Goal: Information Seeking & Learning: Learn about a topic

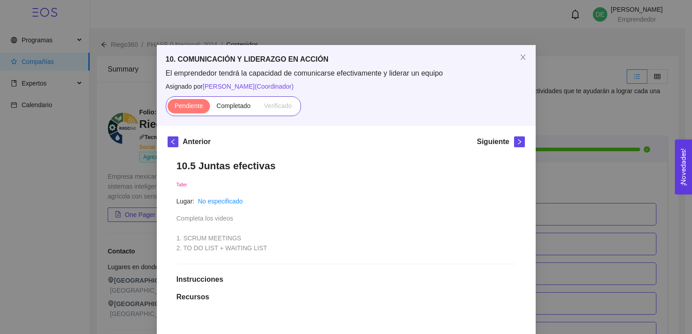
scroll to position [86, 0]
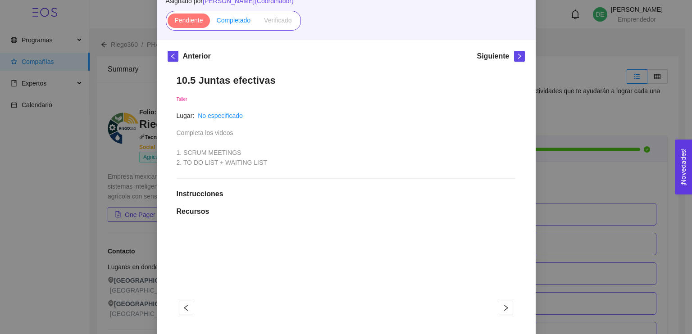
click at [232, 21] on span "Completado" at bounding box center [234, 20] width 34 height 7
click at [210, 23] on input "Completado" at bounding box center [210, 23] width 0 height 0
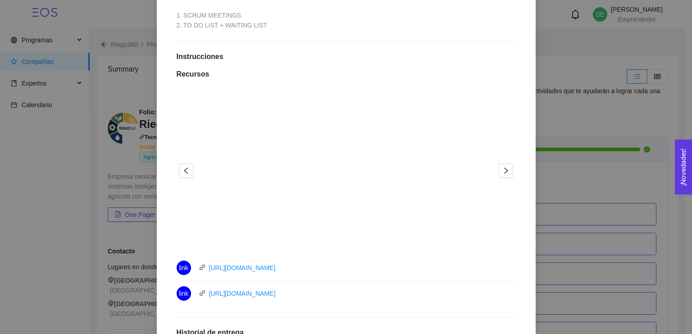
scroll to position [232, 0]
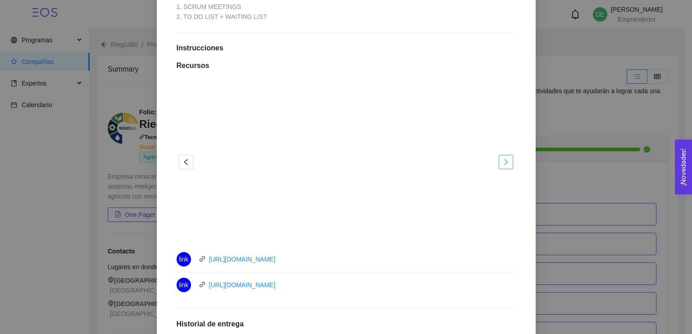
click at [505, 163] on icon "right" at bounding box center [505, 162] width 7 height 7
click at [506, 159] on icon "right" at bounding box center [505, 162] width 7 height 7
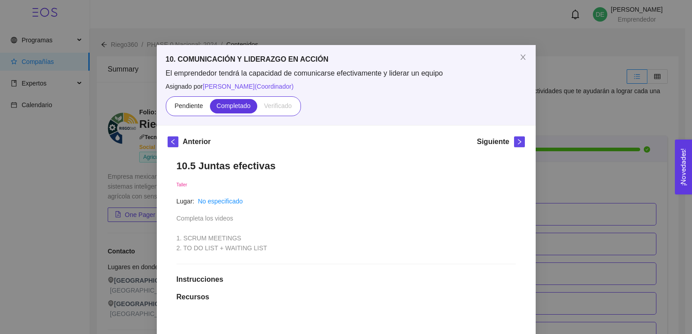
click at [487, 144] on h5 "Siguiente" at bounding box center [493, 141] width 32 height 11
click at [519, 140] on span "right" at bounding box center [519, 142] width 10 height 6
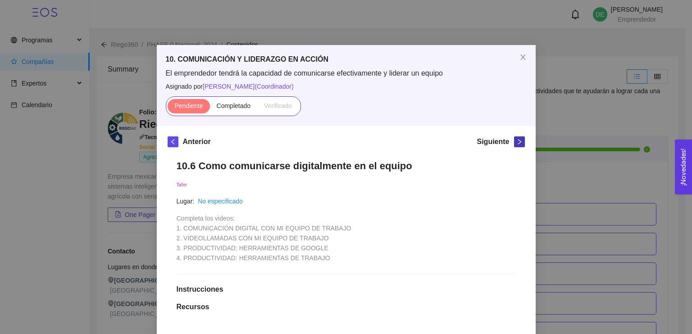
click at [516, 141] on icon "right" at bounding box center [519, 142] width 6 height 6
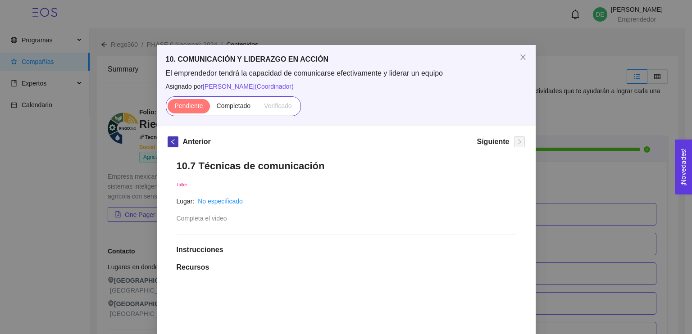
click at [171, 140] on icon "left" at bounding box center [173, 142] width 6 height 6
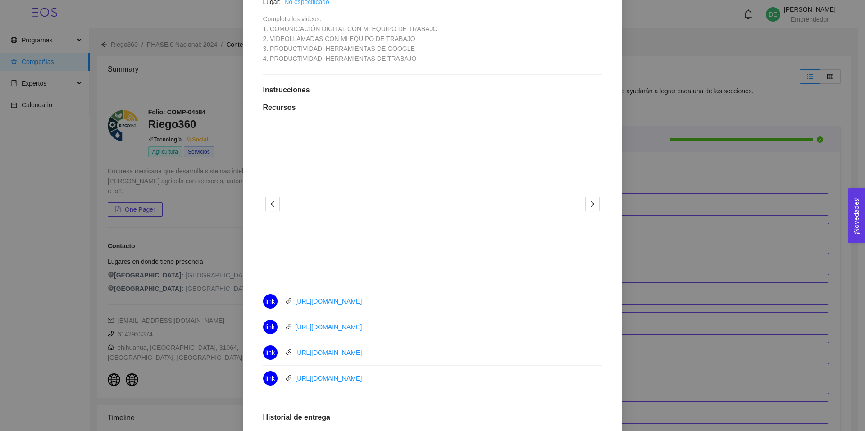
scroll to position [200, 0]
click at [488, 91] on div "10.6 Como comunicarse digitalmente en el equipo Taller Lugar: No especificado C…" at bounding box center [432, 260] width 357 height 619
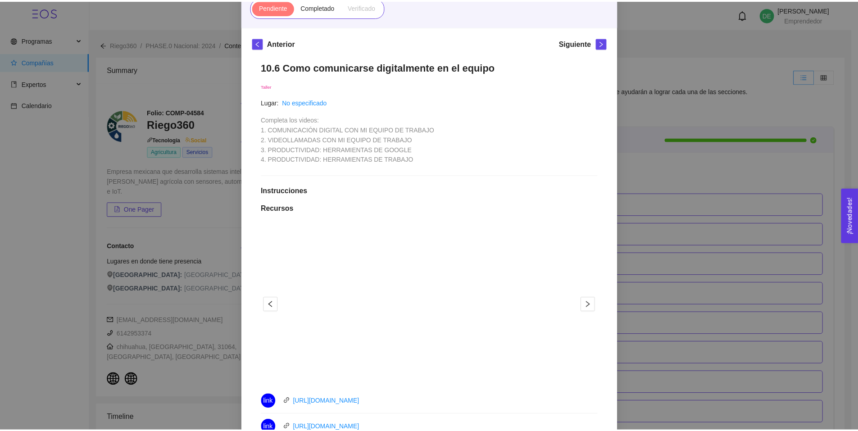
scroll to position [91, 0]
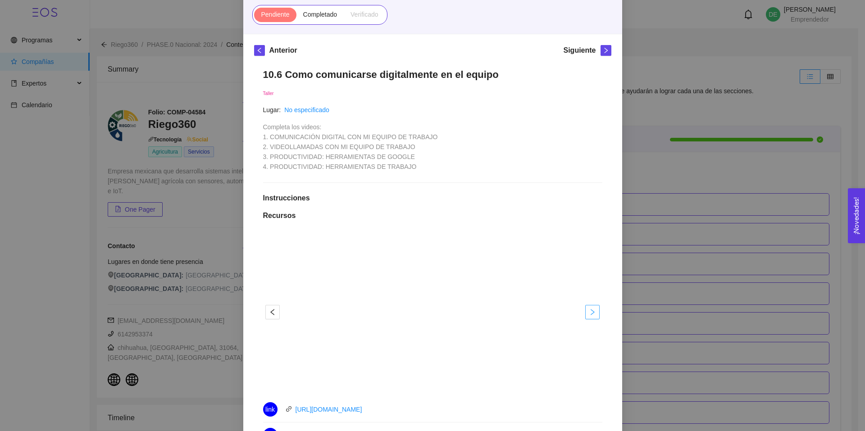
click at [589, 316] on icon "right" at bounding box center [592, 312] width 7 height 7
click at [311, 14] on span "Completado" at bounding box center [320, 14] width 34 height 7
click at [296, 17] on input "Completado" at bounding box center [296, 17] width 0 height 0
click at [591, 316] on icon "right" at bounding box center [592, 312] width 7 height 7
click at [691, 284] on div "10. COMUNICACIÓN Y LIDERAZGO EN ACCIÓN El emprendedor tendrá la capacidad de co…" at bounding box center [432, 215] width 865 height 431
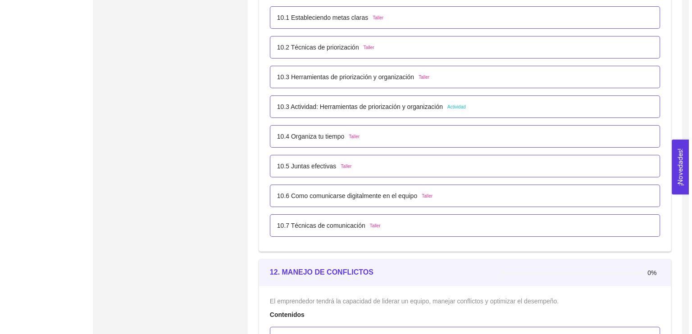
scroll to position [3297, 0]
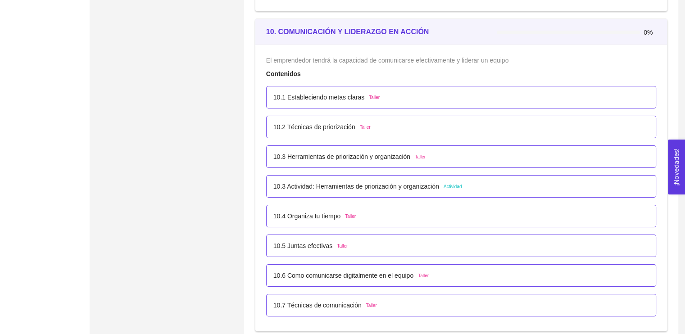
click at [364, 278] on p "10.6 Como comunicarse digitalmente en el equipo" at bounding box center [343, 276] width 140 height 10
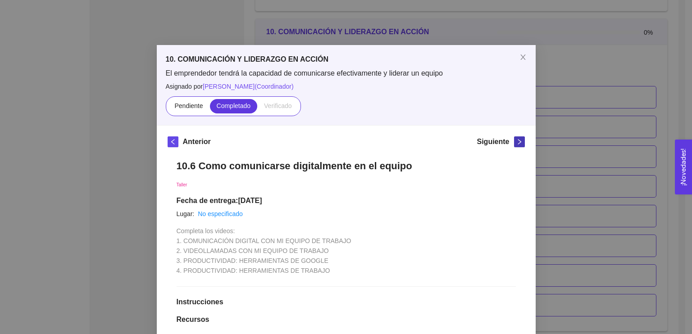
click at [514, 139] on span "right" at bounding box center [519, 142] width 10 height 6
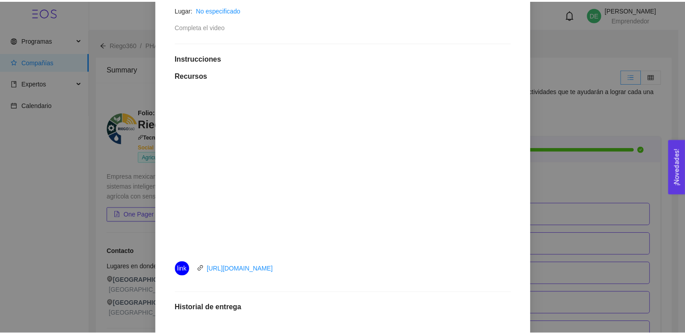
scroll to position [0, 0]
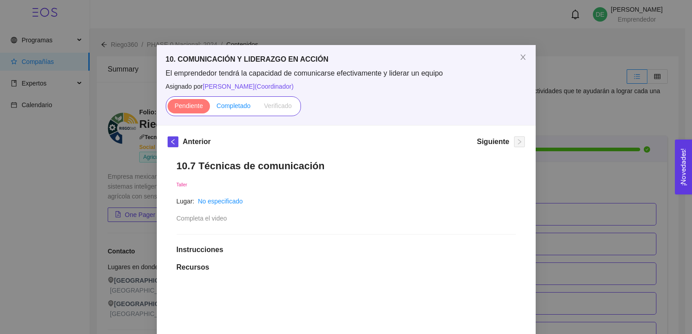
click at [226, 106] on span "Completado" at bounding box center [234, 105] width 34 height 7
click at [210, 108] on input "Completado" at bounding box center [210, 108] width 0 height 0
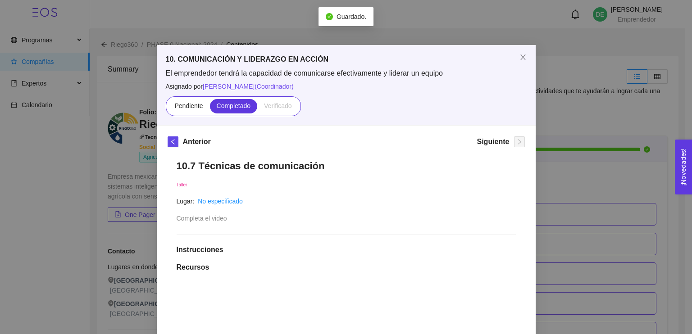
click at [491, 142] on h5 "Siguiente" at bounding box center [493, 141] width 32 height 11
click at [520, 59] on icon "close" at bounding box center [522, 57] width 5 height 5
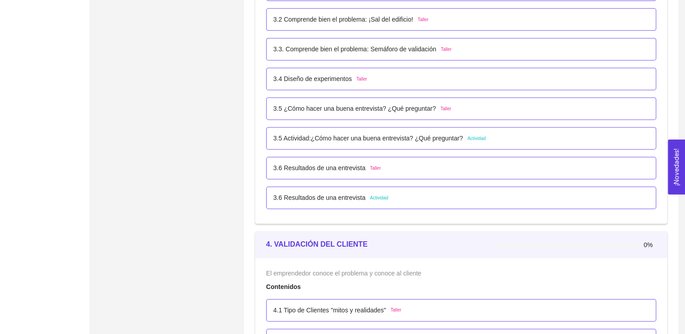
scroll to position [1346, 0]
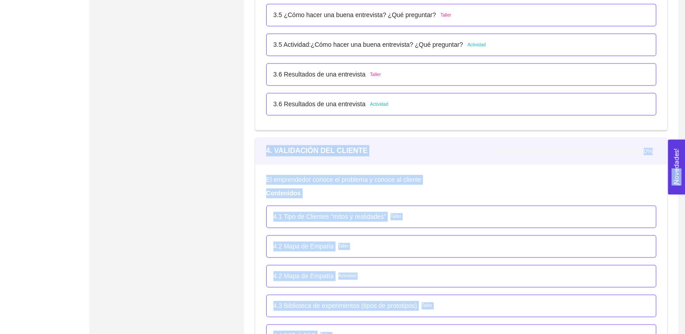
drag, startPoint x: 674, startPoint y: 135, endPoint x: 668, endPoint y: 167, distance: 32.5
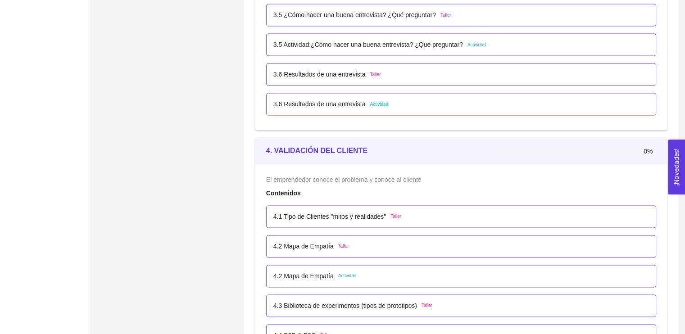
scroll to position [1637, 0]
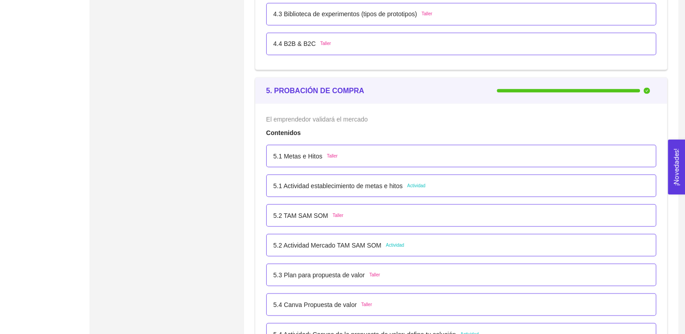
drag, startPoint x: 682, startPoint y: 151, endPoint x: 682, endPoint y: 183, distance: 32.4
click at [682, 183] on button "¡Novedades! 0" at bounding box center [676, 167] width 17 height 55
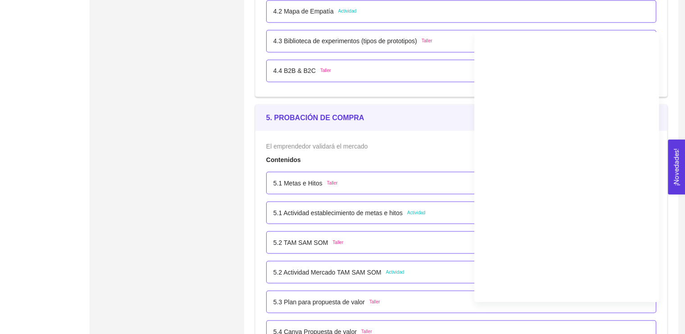
scroll to position [1474, 0]
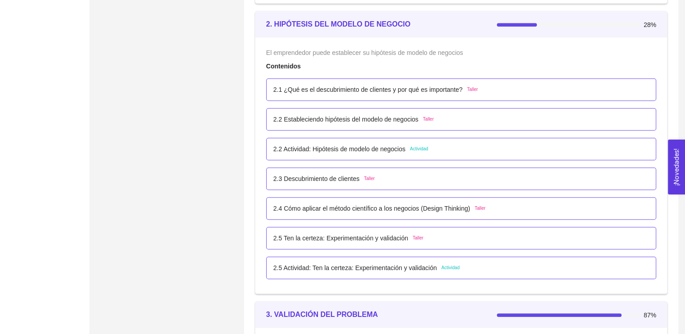
scroll to position [866, 0]
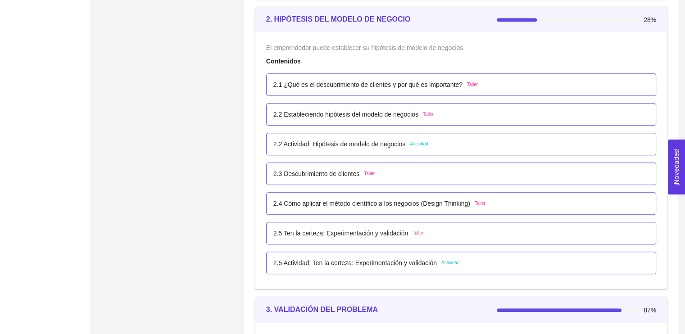
click at [540, 82] on div "2.1 ¿Qué es el descubrimiento de clientes y por qué es importante? Taller" at bounding box center [461, 85] width 376 height 10
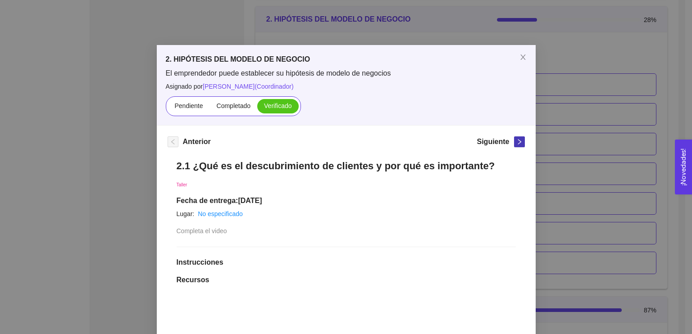
click at [514, 145] on button "button" at bounding box center [519, 141] width 11 height 11
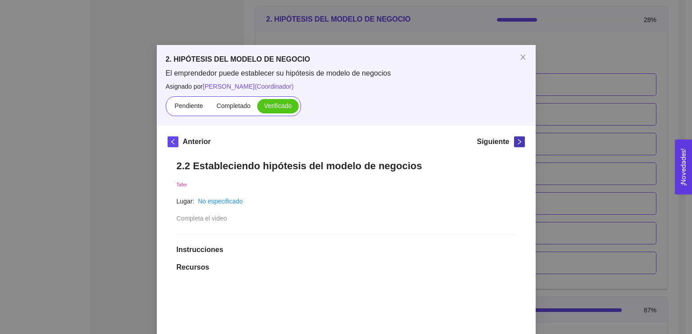
click at [514, 145] on button "button" at bounding box center [519, 141] width 11 height 11
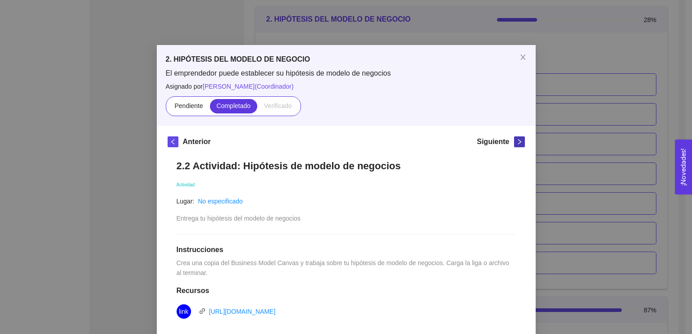
click at [514, 145] on button "button" at bounding box center [519, 141] width 11 height 11
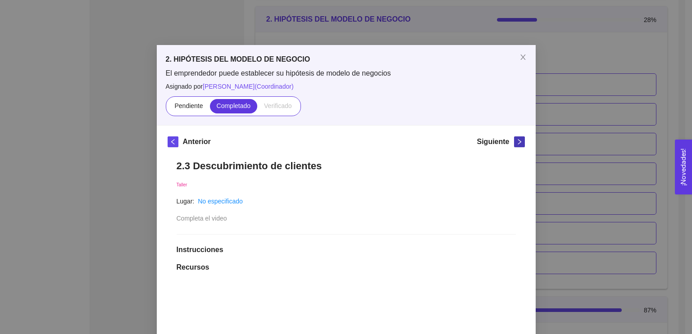
click at [514, 145] on button "button" at bounding box center [519, 141] width 11 height 11
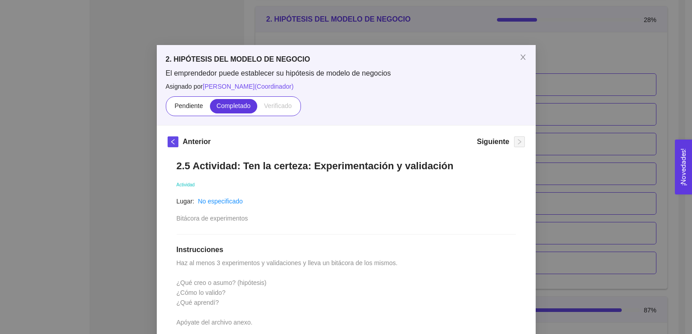
click at [652, 107] on div "2. HIPÓTESIS DEL MODELO DE NEGOCIO El emprendedor puede establecer su hipótesis…" at bounding box center [346, 167] width 692 height 334
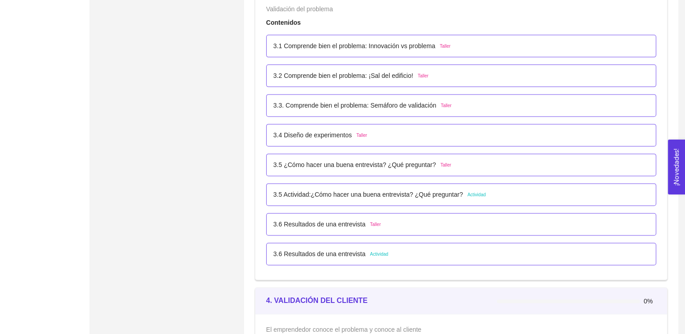
scroll to position [1135, 0]
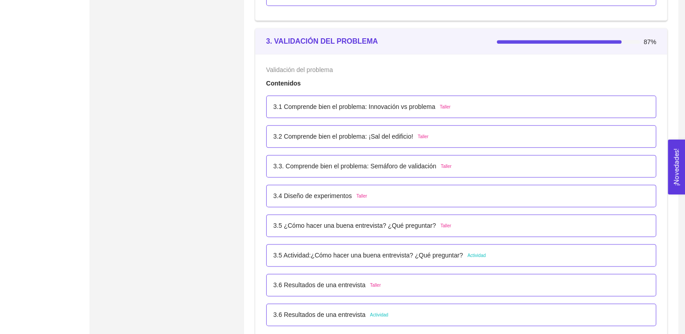
click at [374, 105] on p "3.1 Comprende bien el problema: Innovación vs problema" at bounding box center [354, 107] width 162 height 10
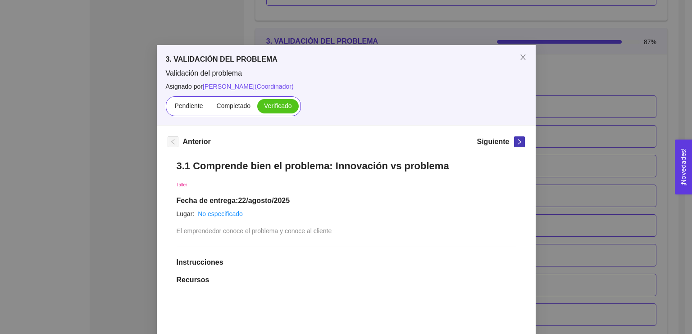
click at [514, 142] on span "right" at bounding box center [519, 142] width 10 height 6
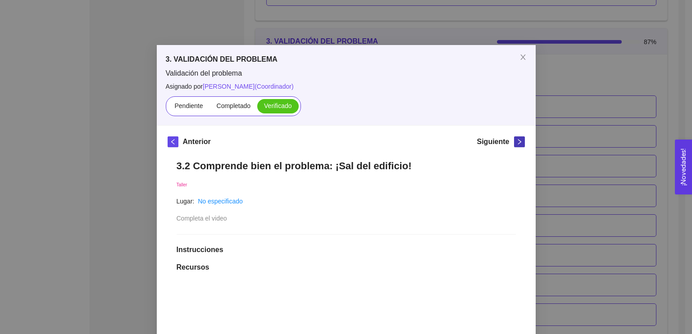
click at [514, 142] on span "right" at bounding box center [519, 142] width 10 height 6
click at [512, 142] on div "Siguiente" at bounding box center [501, 143] width 48 height 14
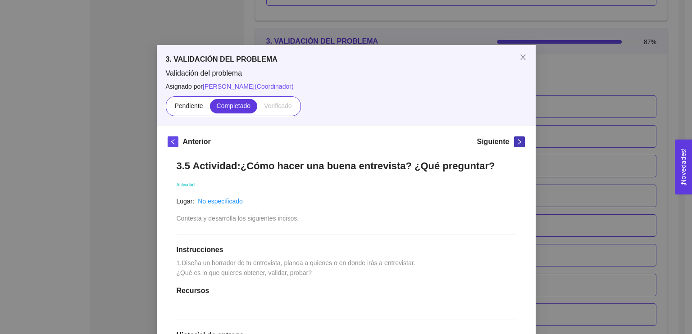
click at [514, 142] on span "right" at bounding box center [519, 142] width 10 height 6
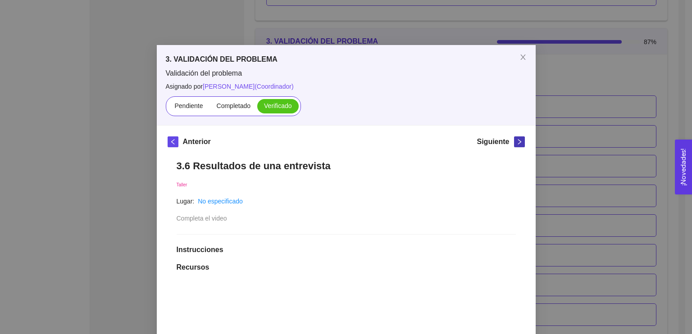
click at [521, 144] on span "right" at bounding box center [519, 142] width 10 height 6
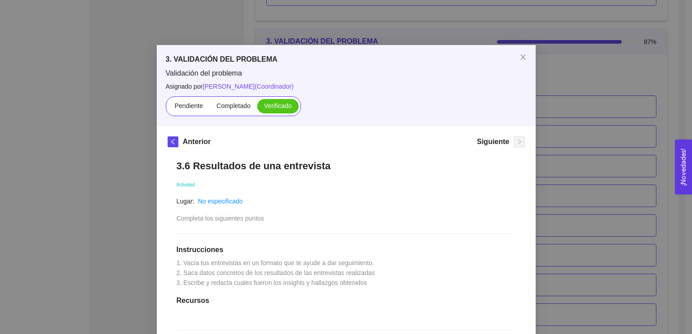
click at [566, 148] on div "3. VALIDACIÓN DEL PROBLEMA Validación del problema Asignado por [PERSON_NAME] (…" at bounding box center [346, 167] width 692 height 334
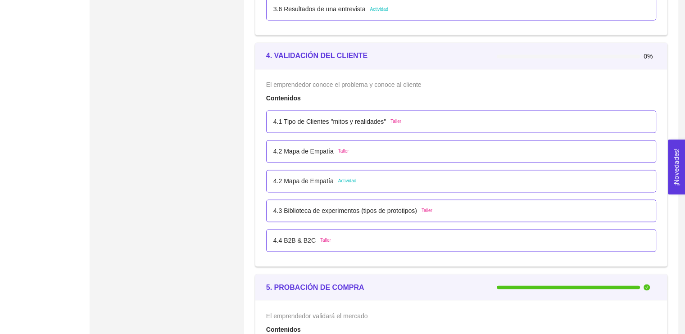
scroll to position [1455, 0]
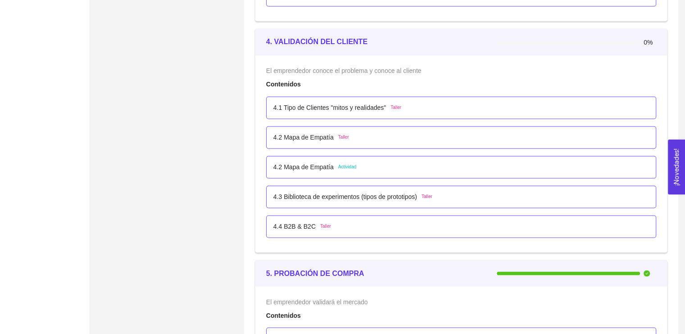
click at [532, 97] on div "4.1 Tipo de Clientes "mitos y realidades" Taller" at bounding box center [461, 107] width 390 height 23
click at [477, 112] on div "4.1 Tipo de Clientes "mitos y realidades" Taller" at bounding box center [461, 107] width 390 height 23
click at [350, 109] on p "4.1 Tipo de Clientes "mitos y realidades"" at bounding box center [329, 108] width 113 height 10
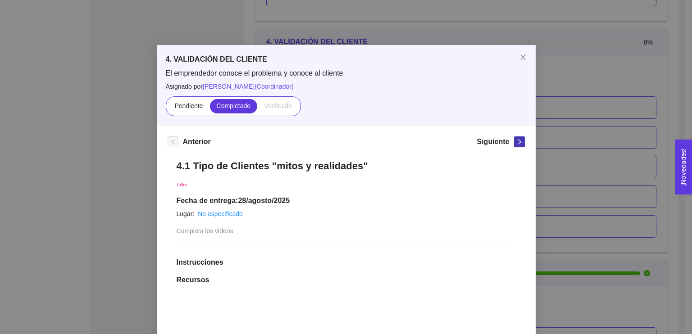
click at [516, 144] on icon "right" at bounding box center [519, 142] width 6 height 6
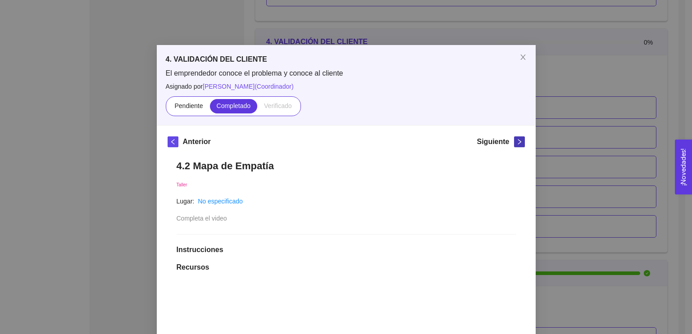
click at [516, 144] on icon "right" at bounding box center [519, 142] width 6 height 6
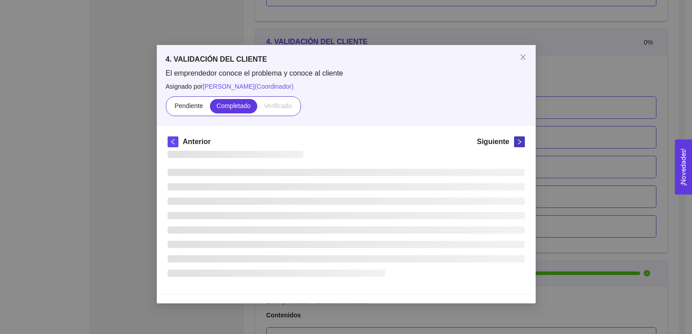
click at [516, 144] on icon "right" at bounding box center [519, 142] width 6 height 6
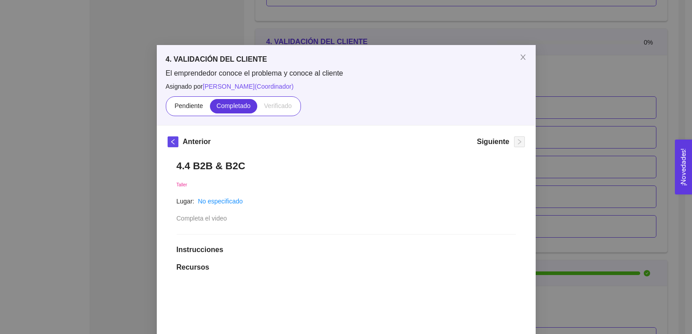
click at [605, 129] on div "4. VALIDACIÓN DEL CLIENTE El emprendedor conoce el problema y conoce al cliente…" at bounding box center [346, 167] width 692 height 334
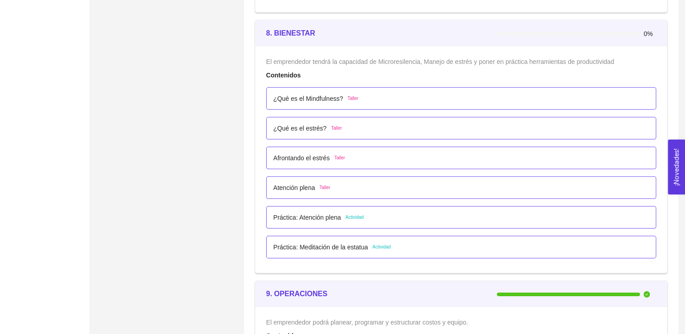
scroll to position [2750, 0]
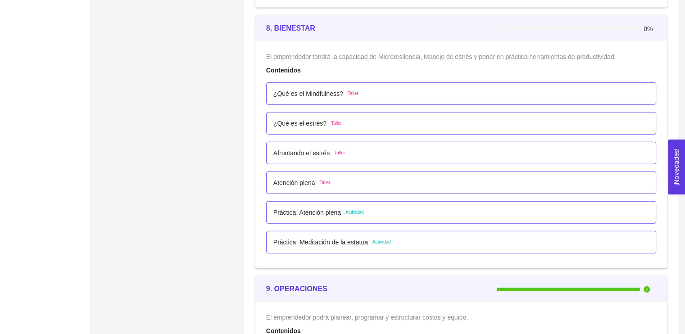
click at [423, 93] on div "¿Qué es el Mindfulness? Taller" at bounding box center [461, 94] width 376 height 10
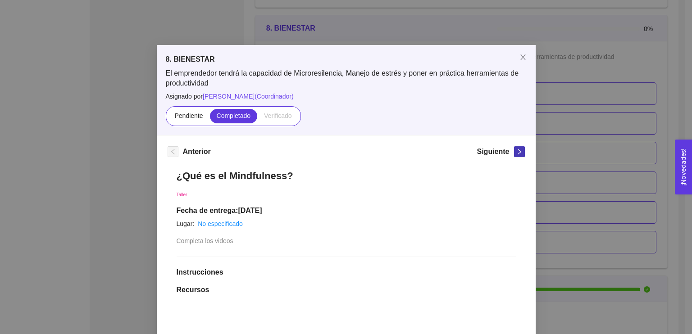
click at [518, 150] on icon "right" at bounding box center [519, 152] width 6 height 6
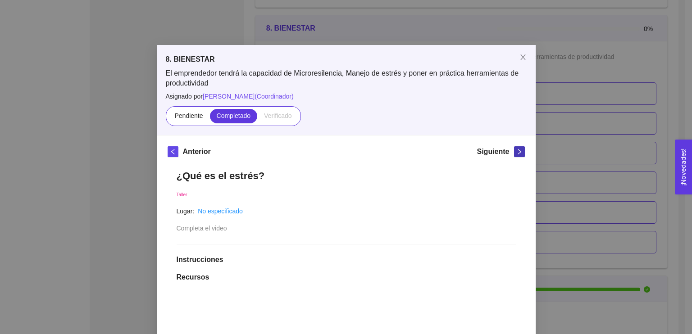
click at [518, 150] on icon "right" at bounding box center [519, 152] width 6 height 6
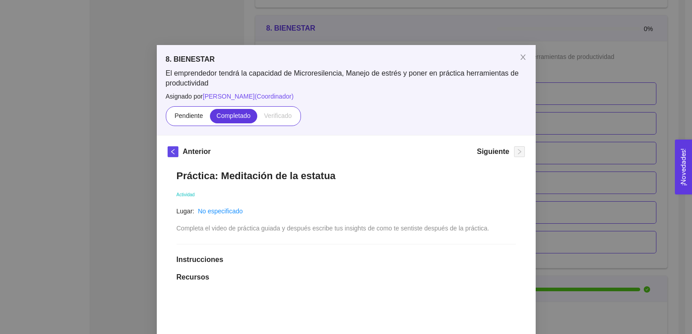
click at [625, 128] on div "8. BIENESTAR El emprendedor tendrá la capacidad de Microresilencia, Manejo de e…" at bounding box center [346, 167] width 692 height 334
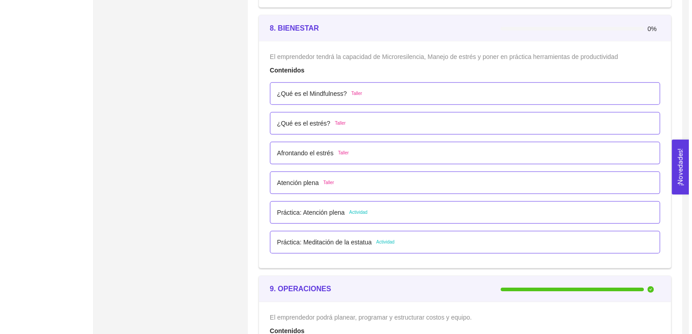
scroll to position [2457, 0]
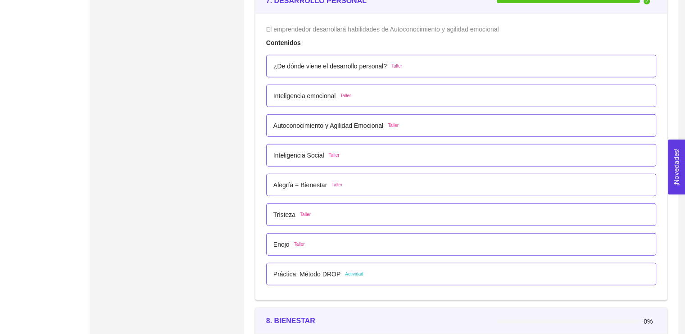
click at [357, 55] on div "¿De dónde viene el desarrollo personal? Taller" at bounding box center [461, 66] width 390 height 23
click at [357, 56] on div "¿De dónde viene el desarrollo personal? Taller" at bounding box center [461, 66] width 390 height 23
click at [362, 66] on p "¿De dónde viene el desarrollo personal?" at bounding box center [330, 66] width 114 height 10
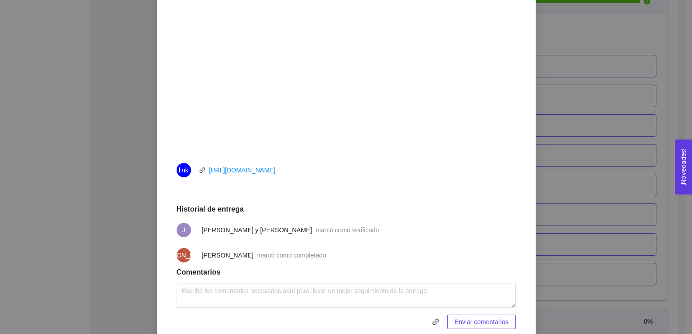
scroll to position [307, 0]
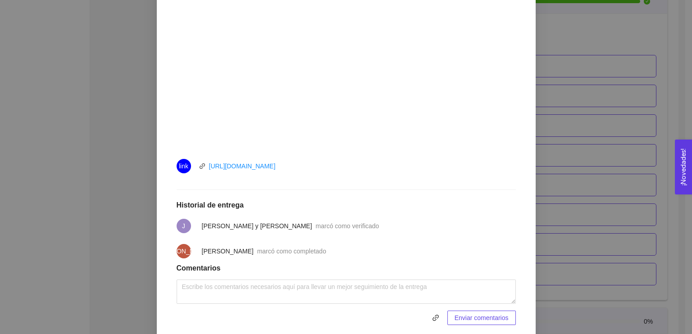
click at [640, 209] on div "7. DESARROLLO PERSONAL El emprendedor desarrollará habilidades de Autoconocimie…" at bounding box center [346, 167] width 692 height 334
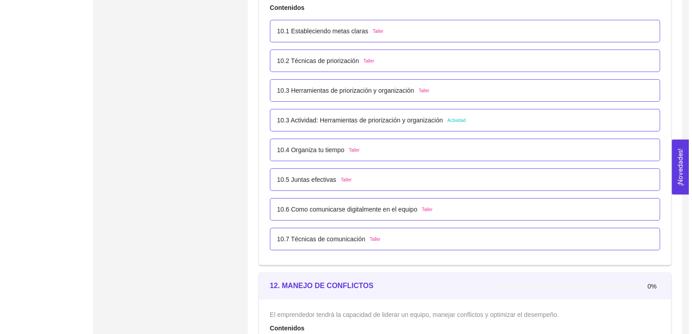
scroll to position [3317, 0]
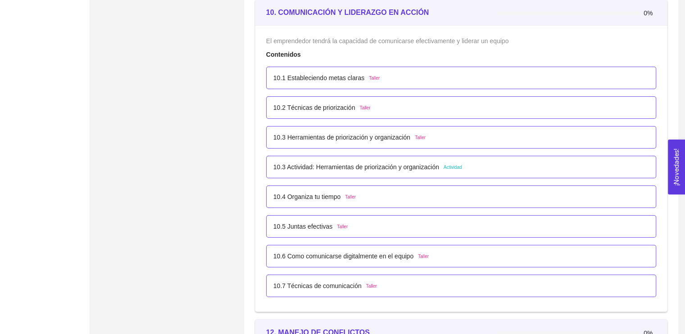
click at [453, 83] on div "10.1 Estableciendo metas claras Taller" at bounding box center [461, 78] width 390 height 23
click at [508, 82] on div "10.1 Estableciendo metas claras Taller" at bounding box center [461, 78] width 390 height 23
click at [482, 68] on div "10.1 Estableciendo metas claras Taller" at bounding box center [461, 78] width 390 height 23
click at [297, 73] on p "10.1 Estableciendo metas claras" at bounding box center [318, 78] width 91 height 10
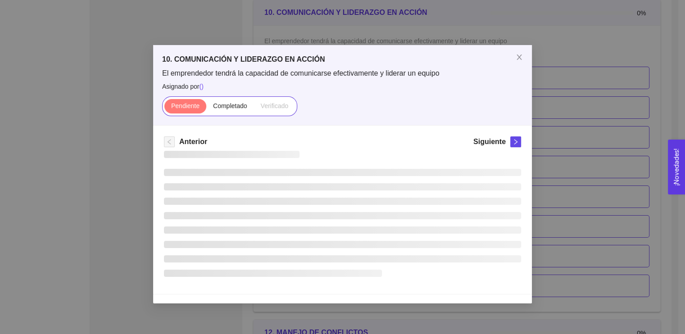
scroll to position [0, 0]
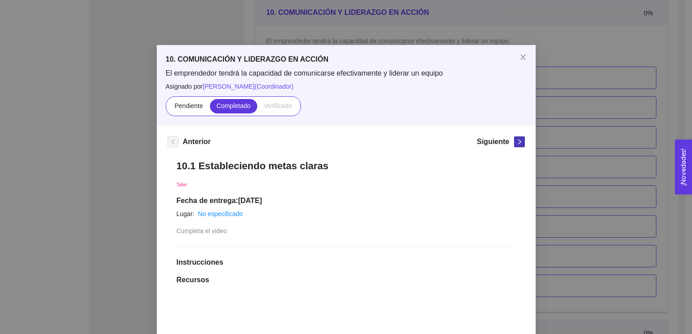
click at [518, 140] on icon "right" at bounding box center [519, 142] width 6 height 6
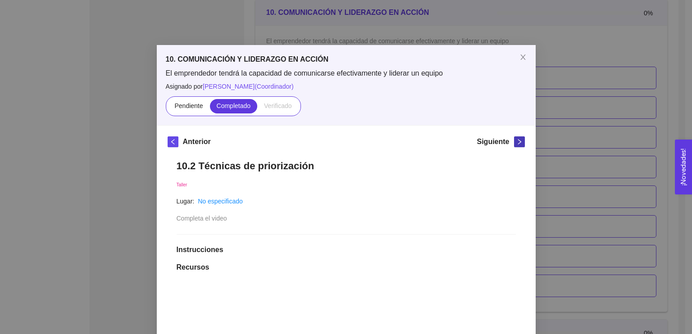
click at [518, 140] on icon "right" at bounding box center [519, 142] width 6 height 6
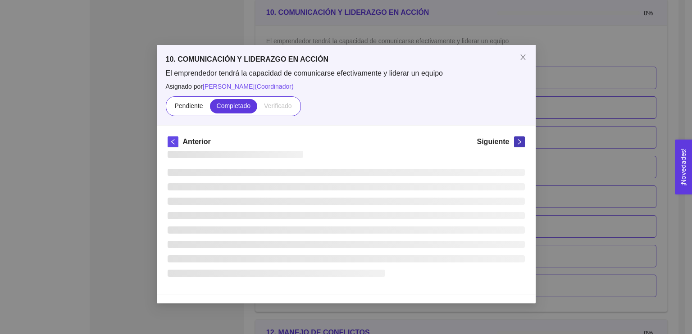
click at [518, 140] on icon "right" at bounding box center [519, 142] width 6 height 6
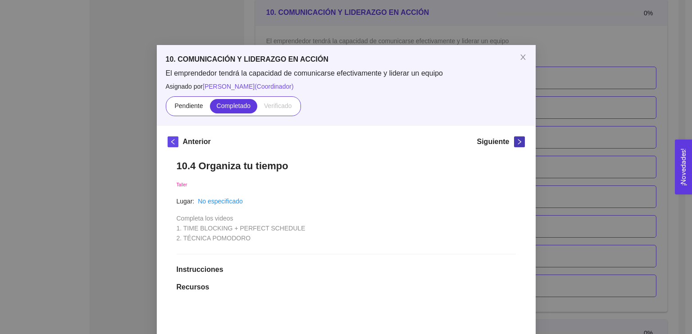
click at [518, 140] on icon "right" at bounding box center [519, 142] width 6 height 6
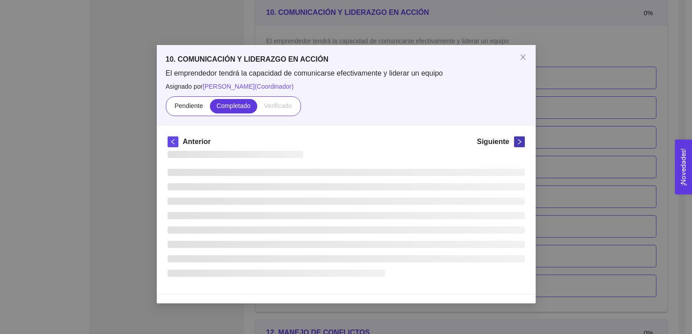
click at [518, 140] on icon "right" at bounding box center [519, 142] width 6 height 6
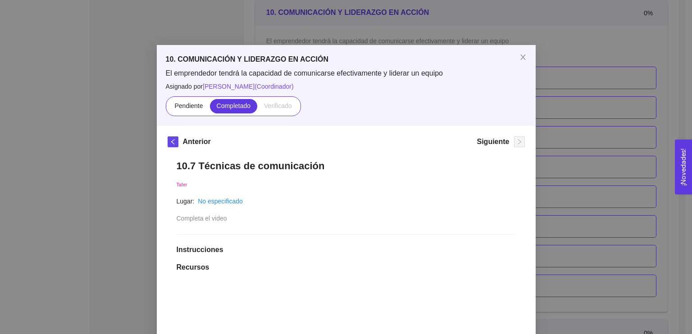
click at [634, 128] on div "10. COMUNICACIÓN Y LIDERAZGO EN ACCIÓN El emprendedor tendrá la capacidad de co…" at bounding box center [346, 167] width 692 height 334
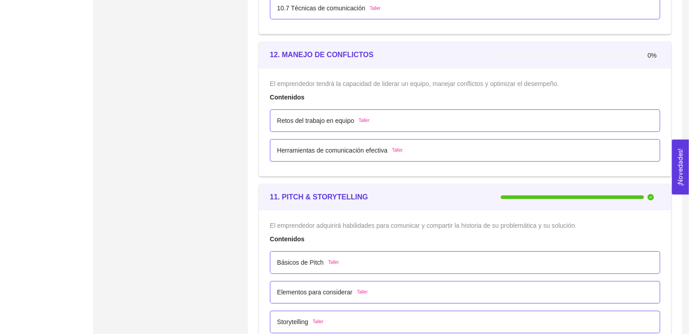
scroll to position [3590, 0]
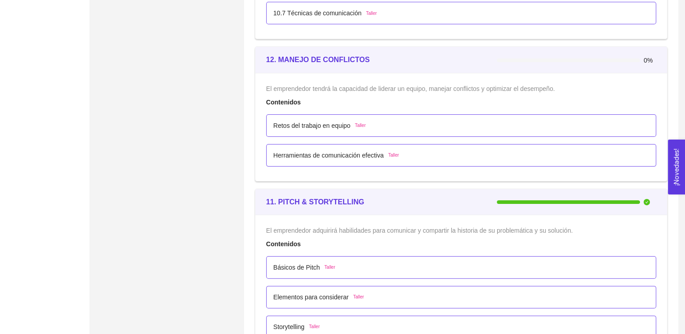
click at [378, 128] on div "Retos del trabajo en equipo Taller" at bounding box center [461, 125] width 390 height 23
click at [298, 121] on p "Retos del trabajo en equipo" at bounding box center [311, 126] width 77 height 10
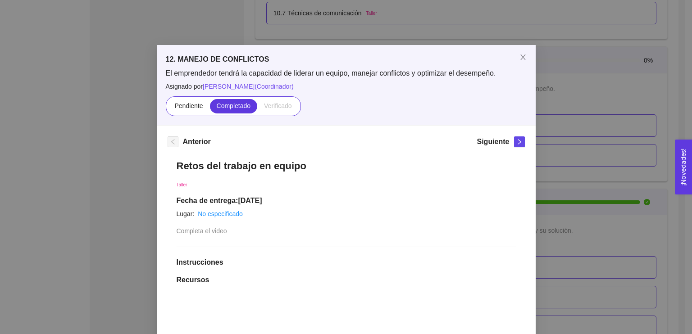
click at [514, 149] on div "Siguiente" at bounding box center [501, 143] width 48 height 14
click at [516, 141] on icon "right" at bounding box center [519, 142] width 6 height 6
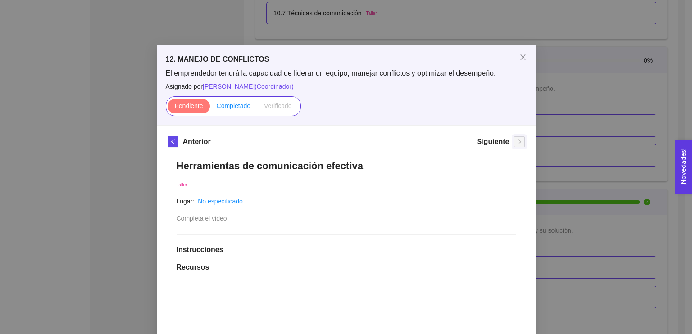
click at [241, 106] on span "Completado" at bounding box center [234, 105] width 34 height 7
click at [210, 108] on input "Completado" at bounding box center [210, 108] width 0 height 0
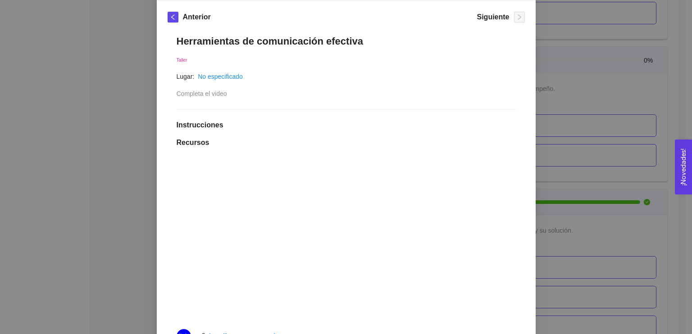
scroll to position [0, 0]
